Goal: Task Accomplishment & Management: Use online tool/utility

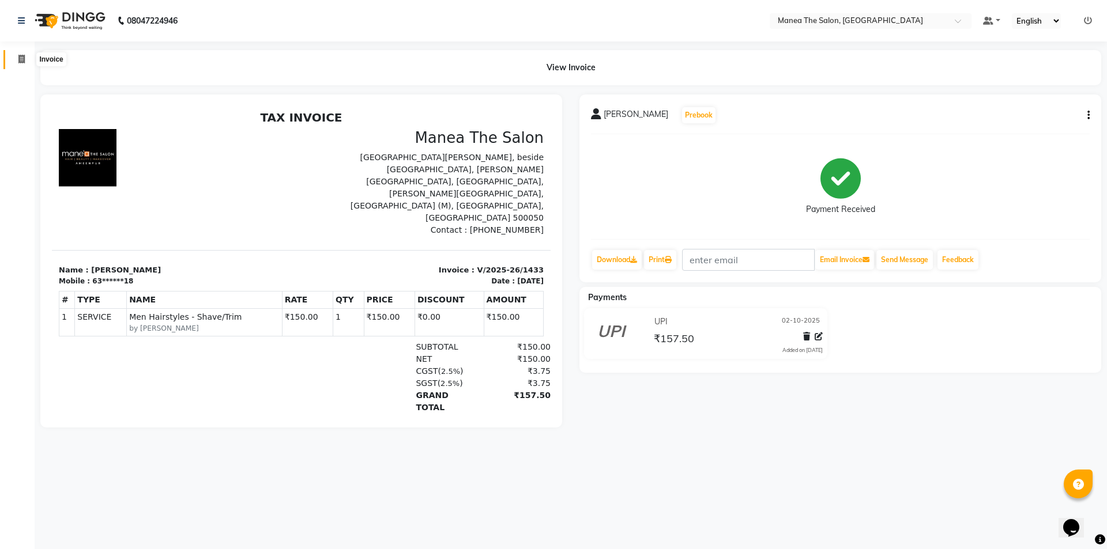
click at [23, 58] on icon at bounding box center [21, 59] width 6 height 9
select select "service"
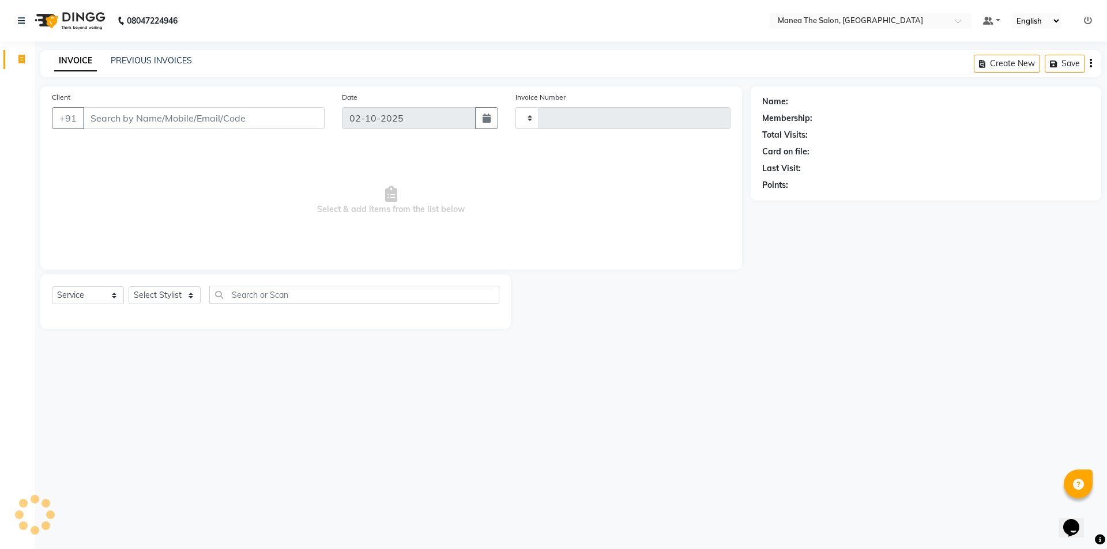
type input "1434"
select select "6397"
click at [159, 62] on link "PREVIOUS INVOICES" at bounding box center [151, 60] width 81 height 10
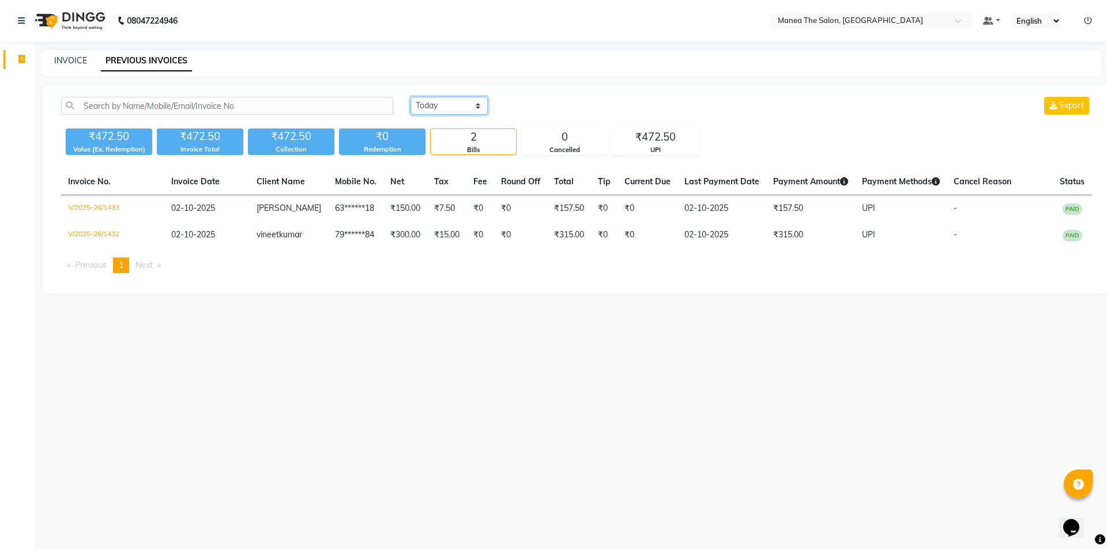
click at [457, 105] on select "Today Yesterday Custom Range" at bounding box center [448, 106] width 77 height 18
select select "range"
click at [410, 97] on select "Today Yesterday Custom Range" at bounding box center [448, 106] width 77 height 18
click at [544, 99] on input "02-10-2025" at bounding box center [543, 106] width 81 height 16
select select "10"
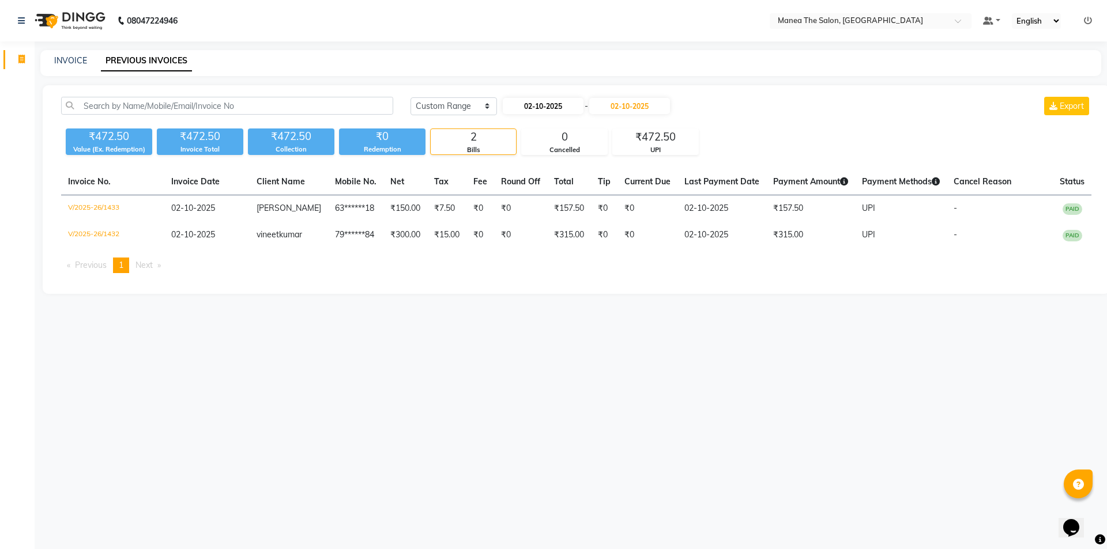
select select "2025"
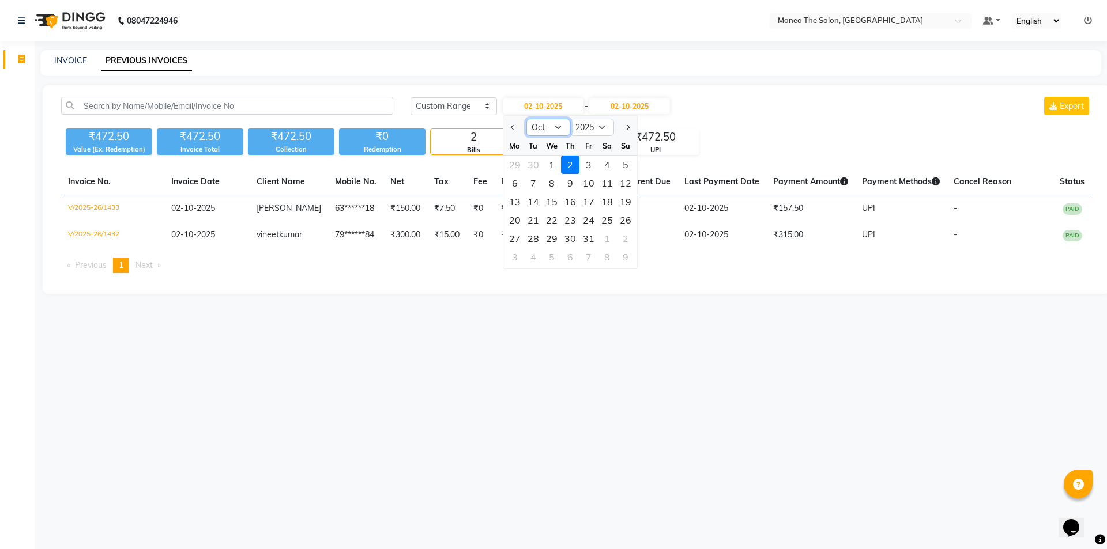
click at [543, 131] on select "Jan Feb Mar Apr May Jun Jul Aug Sep Oct Nov Dec" at bounding box center [548, 127] width 44 height 17
select select "9"
click at [526, 119] on select "Jan Feb Mar Apr May Jun Jul Aug Sep Oct Nov Dec" at bounding box center [548, 127] width 44 height 17
click at [534, 236] on div "30" at bounding box center [533, 238] width 18 height 18
type input "[DATE]"
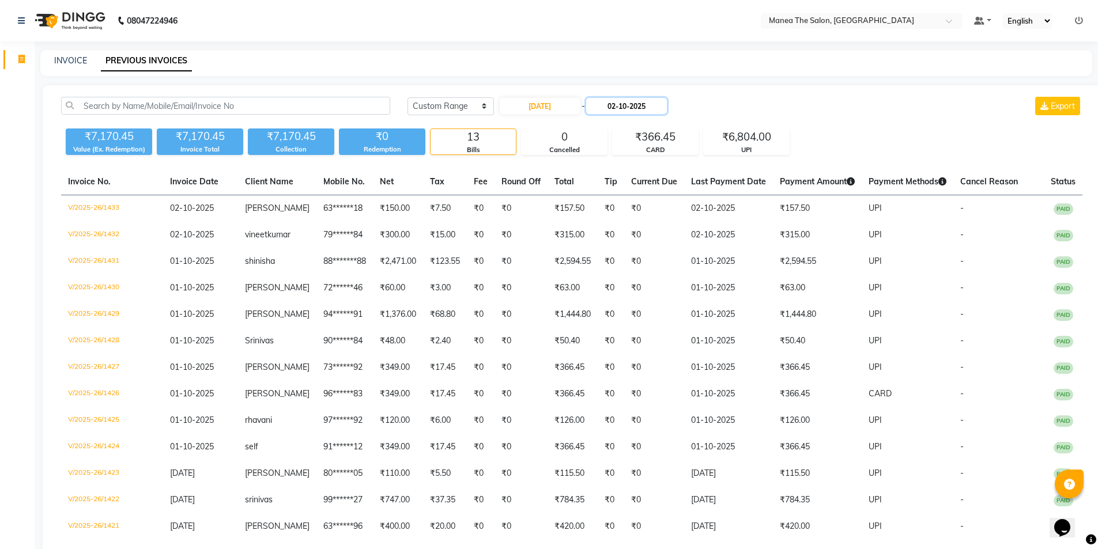
click at [636, 106] on input "02-10-2025" at bounding box center [626, 106] width 81 height 16
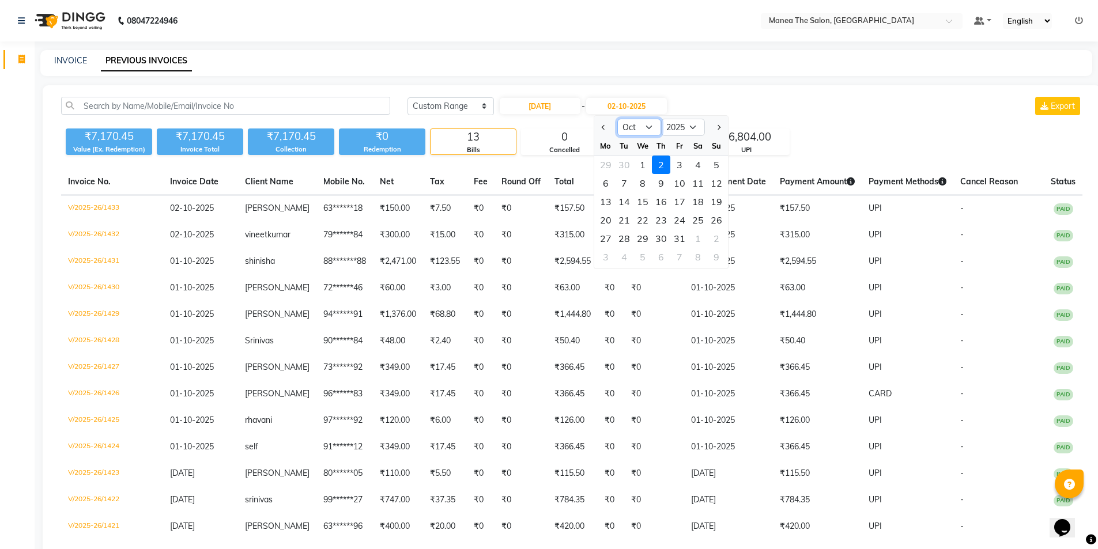
click at [637, 129] on select "Sep Oct Nov Dec" at bounding box center [639, 127] width 44 height 17
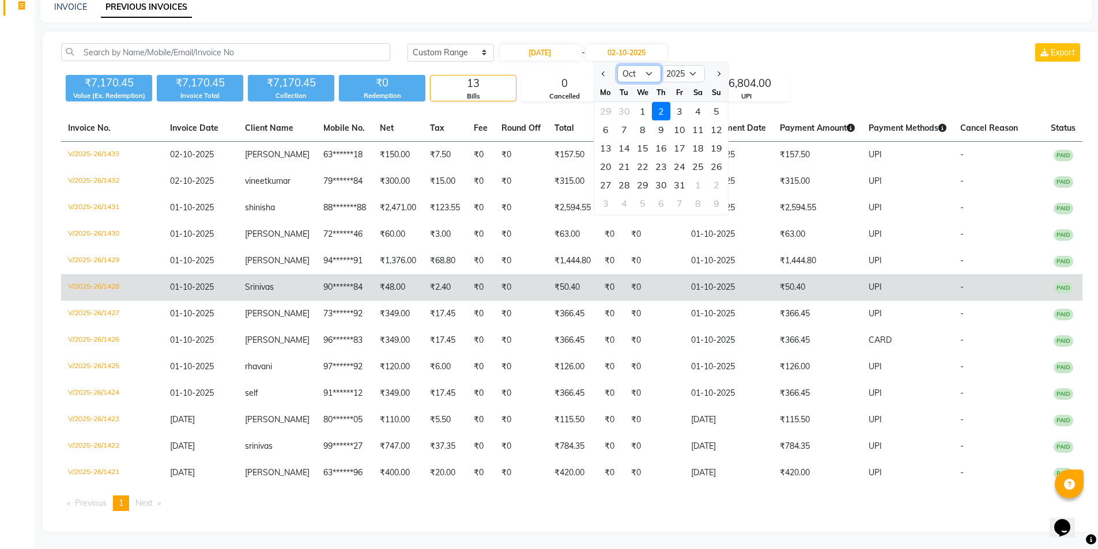
scroll to position [65, 0]
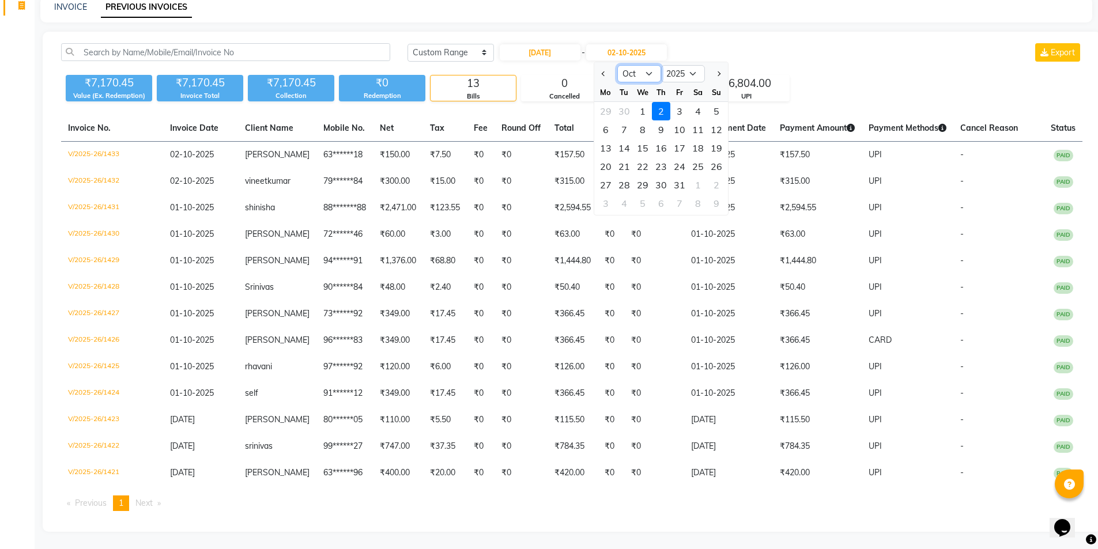
click at [649, 65] on select "Sep Oct Nov Dec" at bounding box center [639, 73] width 44 height 17
select select "9"
click at [617, 65] on select "Sep Oct Nov Dec" at bounding box center [639, 73] width 44 height 17
click at [626, 176] on div "30" at bounding box center [624, 185] width 18 height 18
type input "[DATE]"
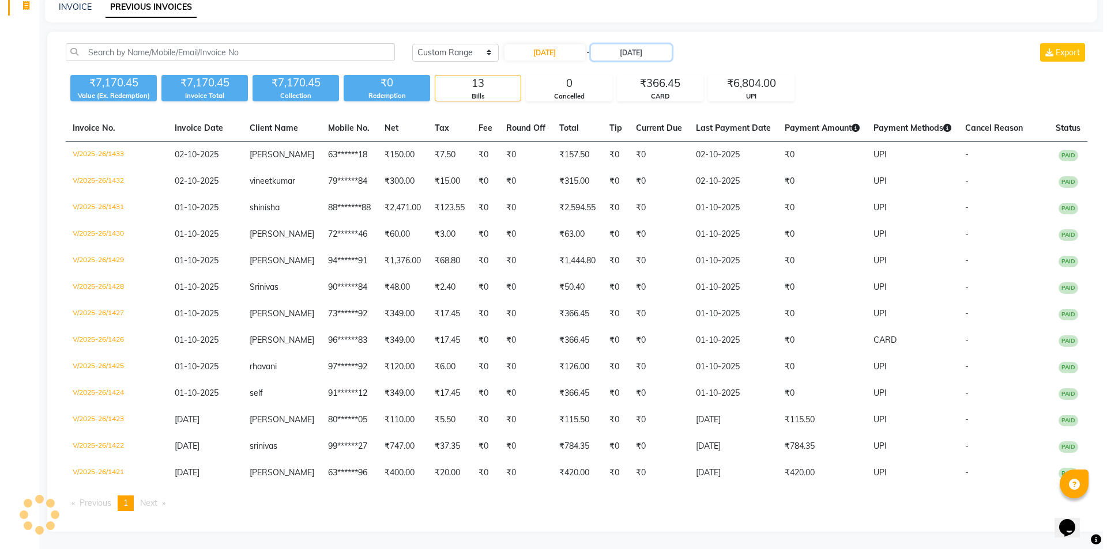
scroll to position [0, 0]
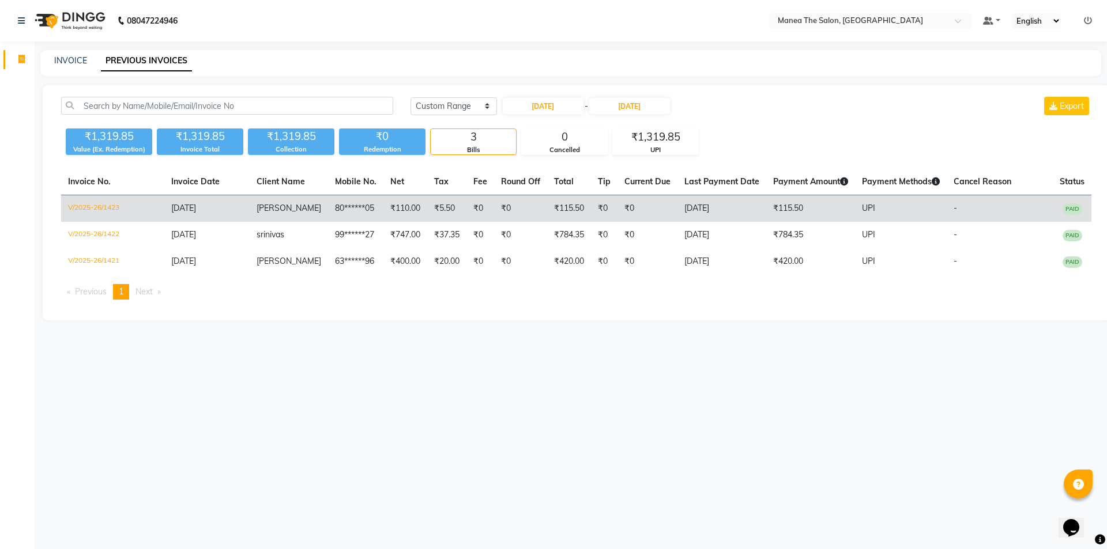
click at [547, 212] on td "₹115.50" at bounding box center [569, 208] width 44 height 27
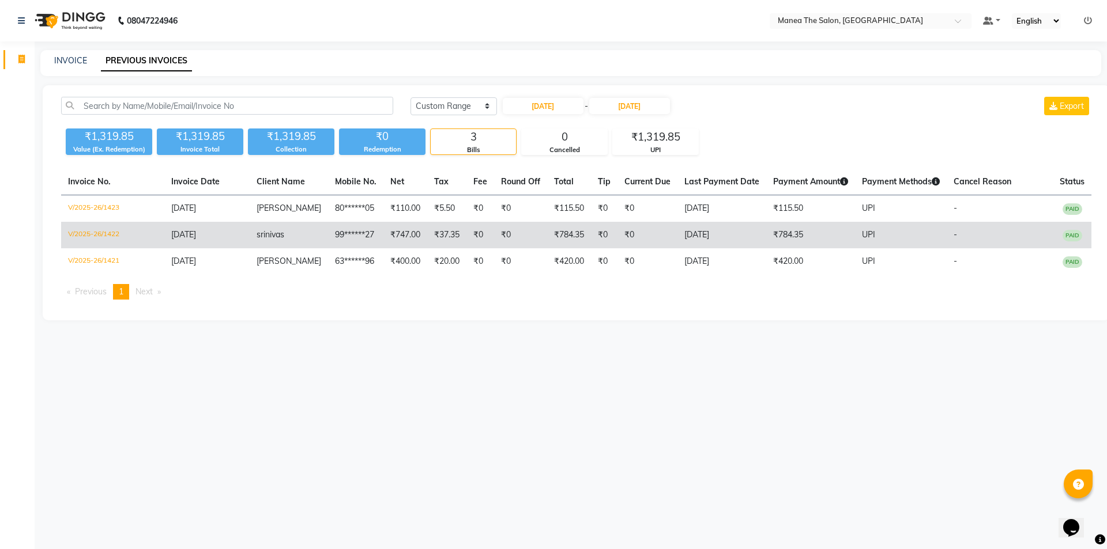
click at [499, 224] on td "₹0" at bounding box center [520, 235] width 53 height 27
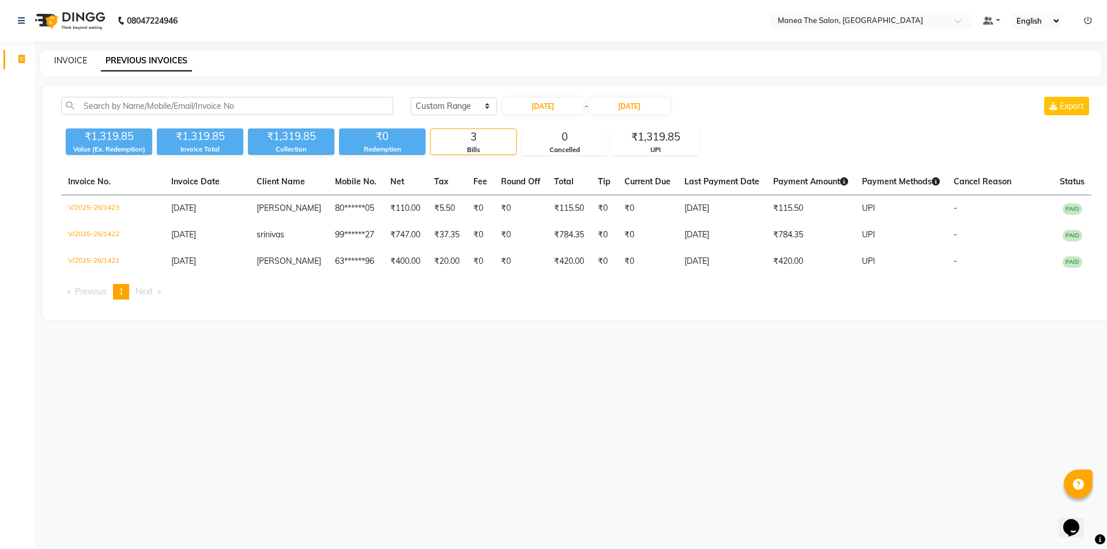
click at [72, 53] on div "INVOICE PREVIOUS INVOICES" at bounding box center [570, 63] width 1061 height 26
click at [72, 59] on link "INVOICE" at bounding box center [70, 60] width 33 height 10
select select "6397"
select select "service"
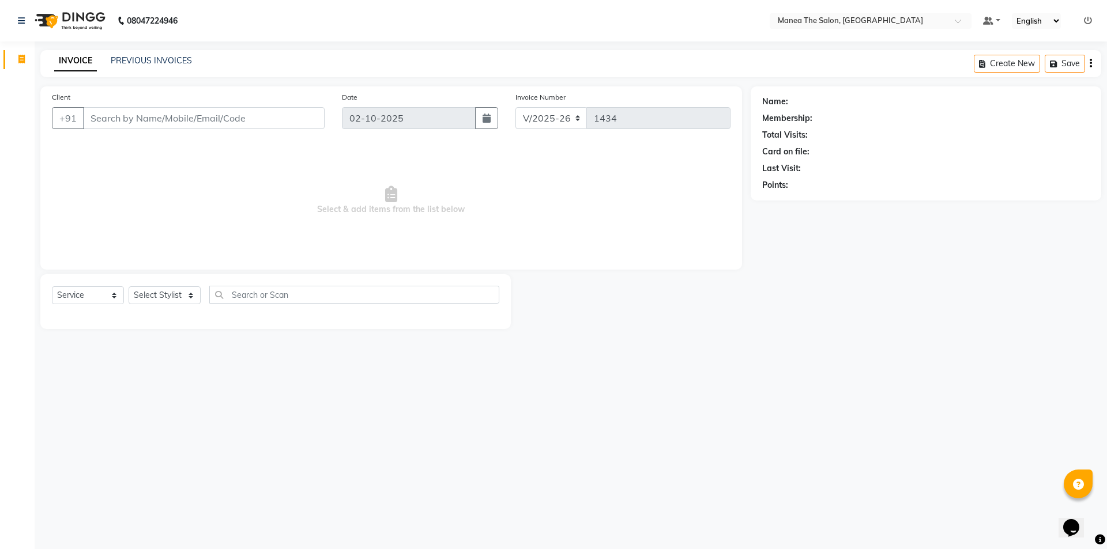
click at [152, 46] on div "08047224946 Select Location × Manea The Salon, Ameenpur Default Panel My Panel …" at bounding box center [553, 274] width 1107 height 549
click at [158, 56] on link "PREVIOUS INVOICES" at bounding box center [151, 60] width 81 height 10
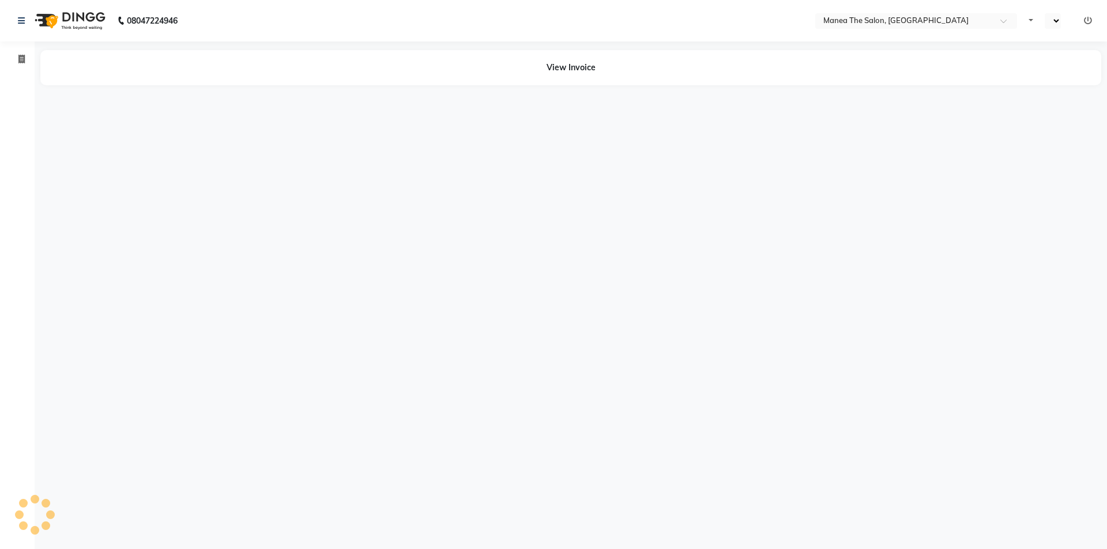
select select "en"
